Goal: Book appointment/travel/reservation

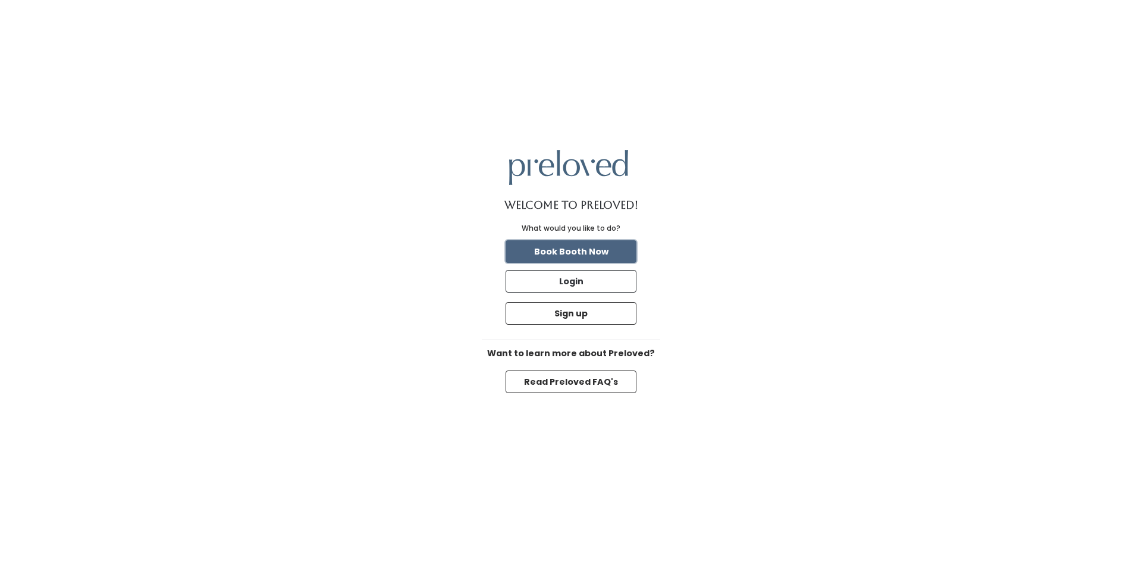
click at [569, 252] on button "Book Booth Now" at bounding box center [571, 251] width 131 height 23
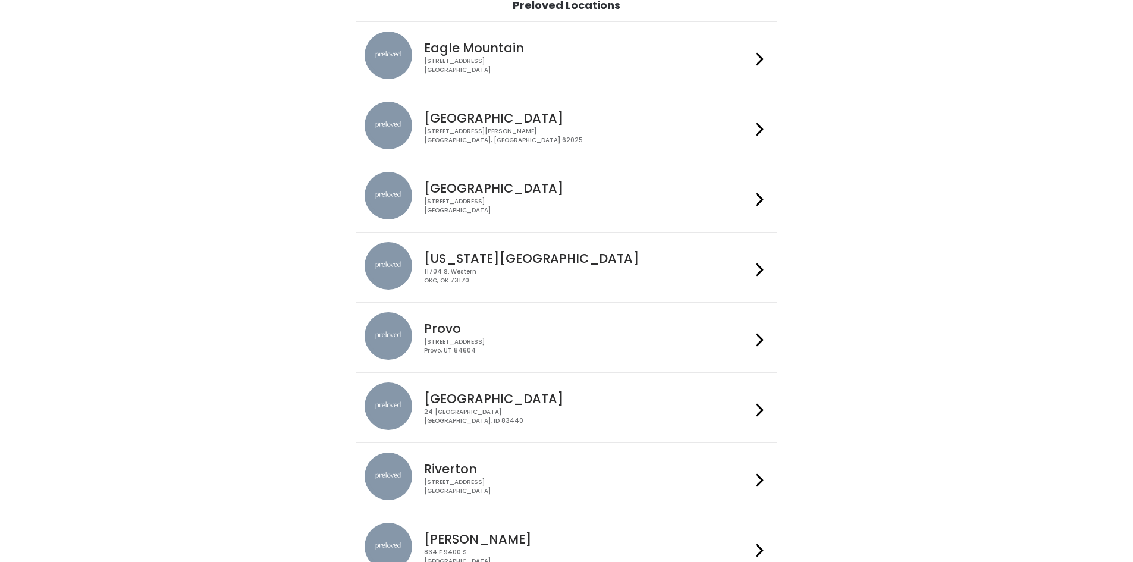
scroll to position [178, 0]
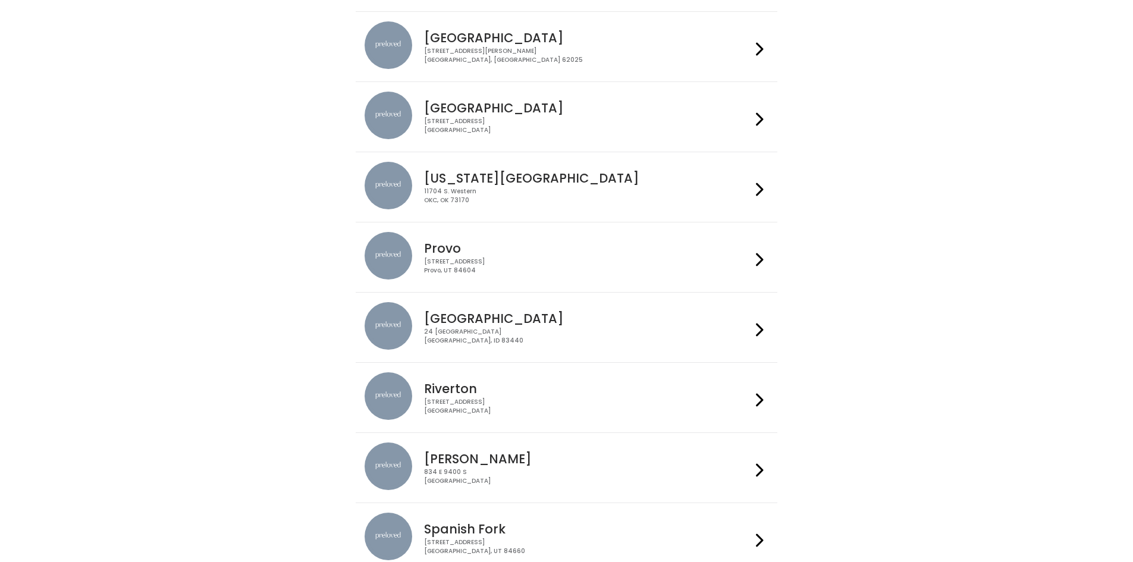
click at [764, 259] on icon at bounding box center [760, 259] width 8 height 17
